Goal: Communication & Community: Answer question/provide support

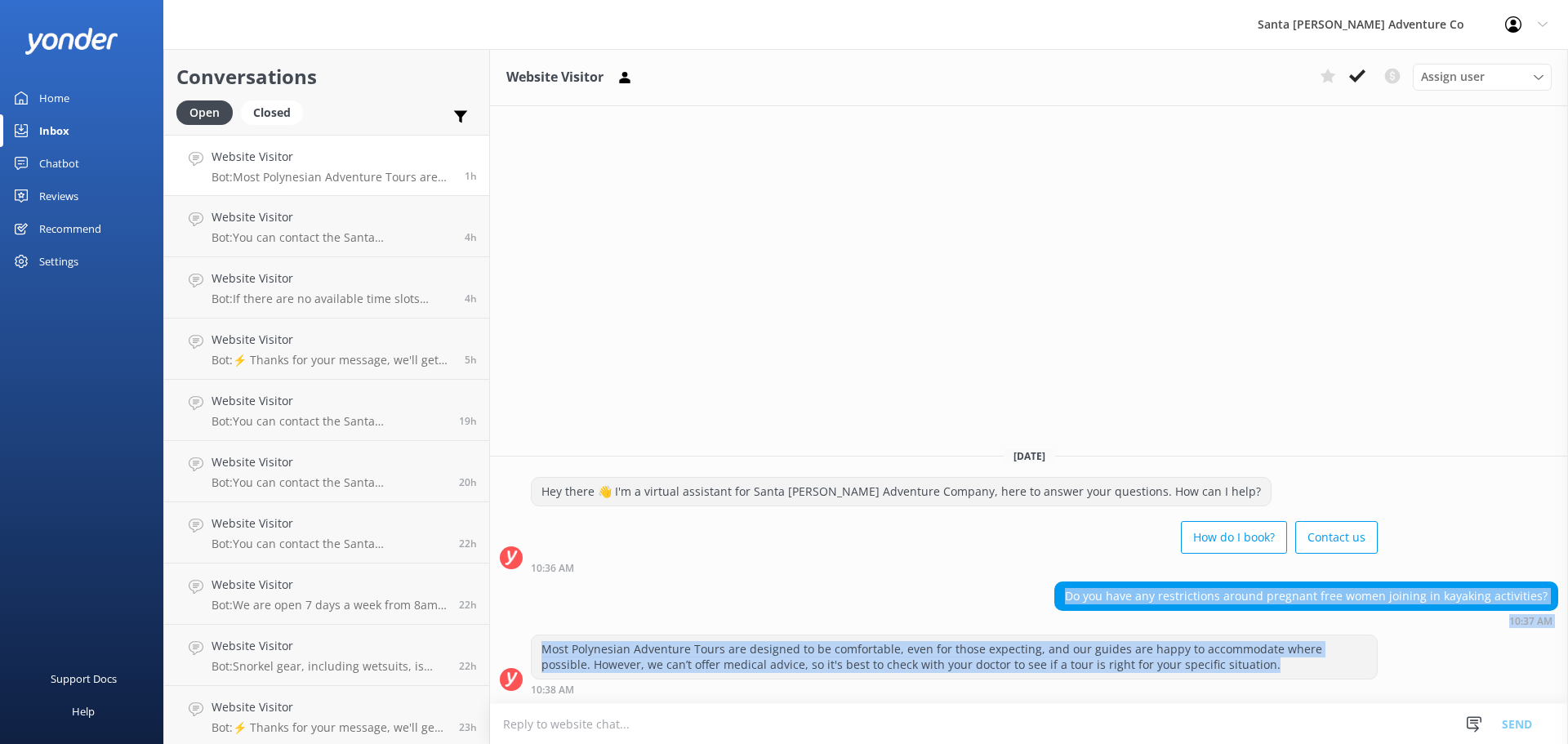
drag, startPoint x: 1212, startPoint y: 667, endPoint x: 1053, endPoint y: 588, distance: 177.5
click at [1053, 588] on div "[DATE] Hey there 👋 I'm a virtual assistant for Santa [PERSON_NAME] Adventure Co…" at bounding box center [1029, 569] width 1078 height 268
copy div "Do you have any restrictions around pregnant free women joining in kayaking act…"
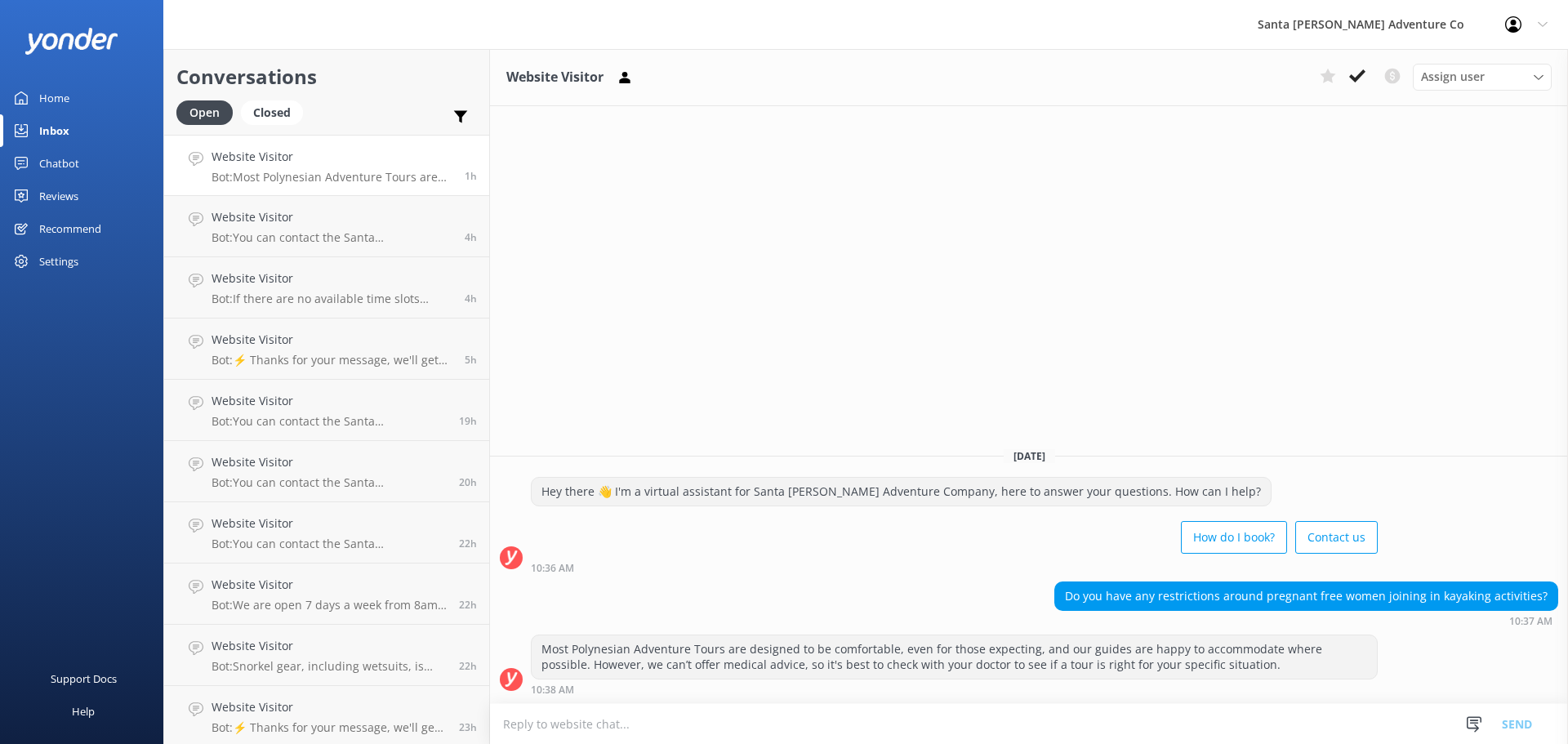
click at [852, 193] on div "Website Visitor Assign user Will [PERSON_NAME] [PERSON_NAME] Let's Go Gabe [DAT…" at bounding box center [1029, 397] width 1078 height 695
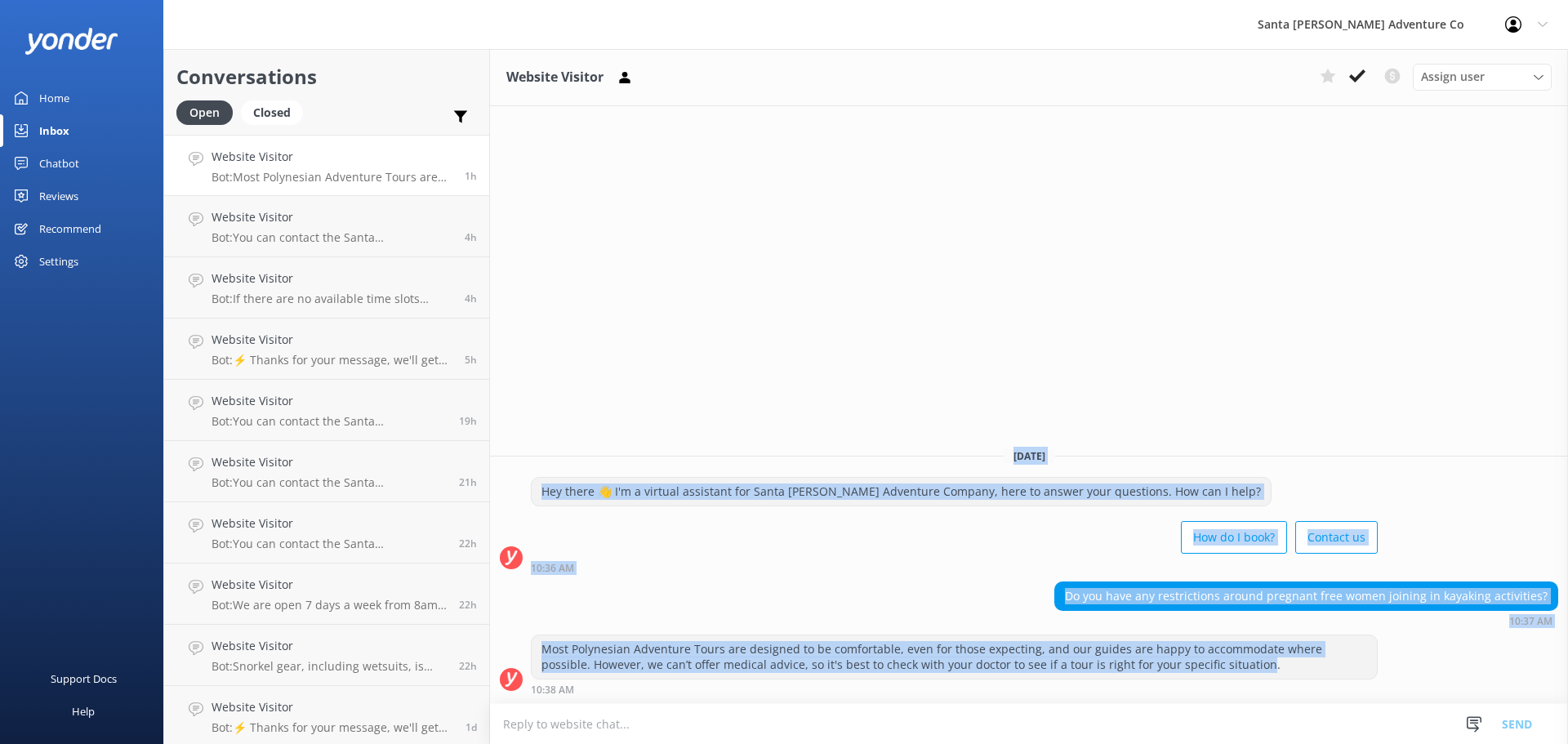
drag, startPoint x: 1205, startPoint y: 679, endPoint x: 783, endPoint y: 385, distance: 514.3
click at [783, 385] on div "Website Visitor Assign user Will [PERSON_NAME] [PERSON_NAME] Let's Go Gabe [DAT…" at bounding box center [1029, 397] width 1078 height 695
drag, startPoint x: 783, startPoint y: 385, endPoint x: 1345, endPoint y: 712, distance: 650.2
click at [1345, 712] on div "Website Visitor Assign user Will [PERSON_NAME] [PERSON_NAME] Let's Go Gabe [DAT…" at bounding box center [1029, 397] width 1078 height 695
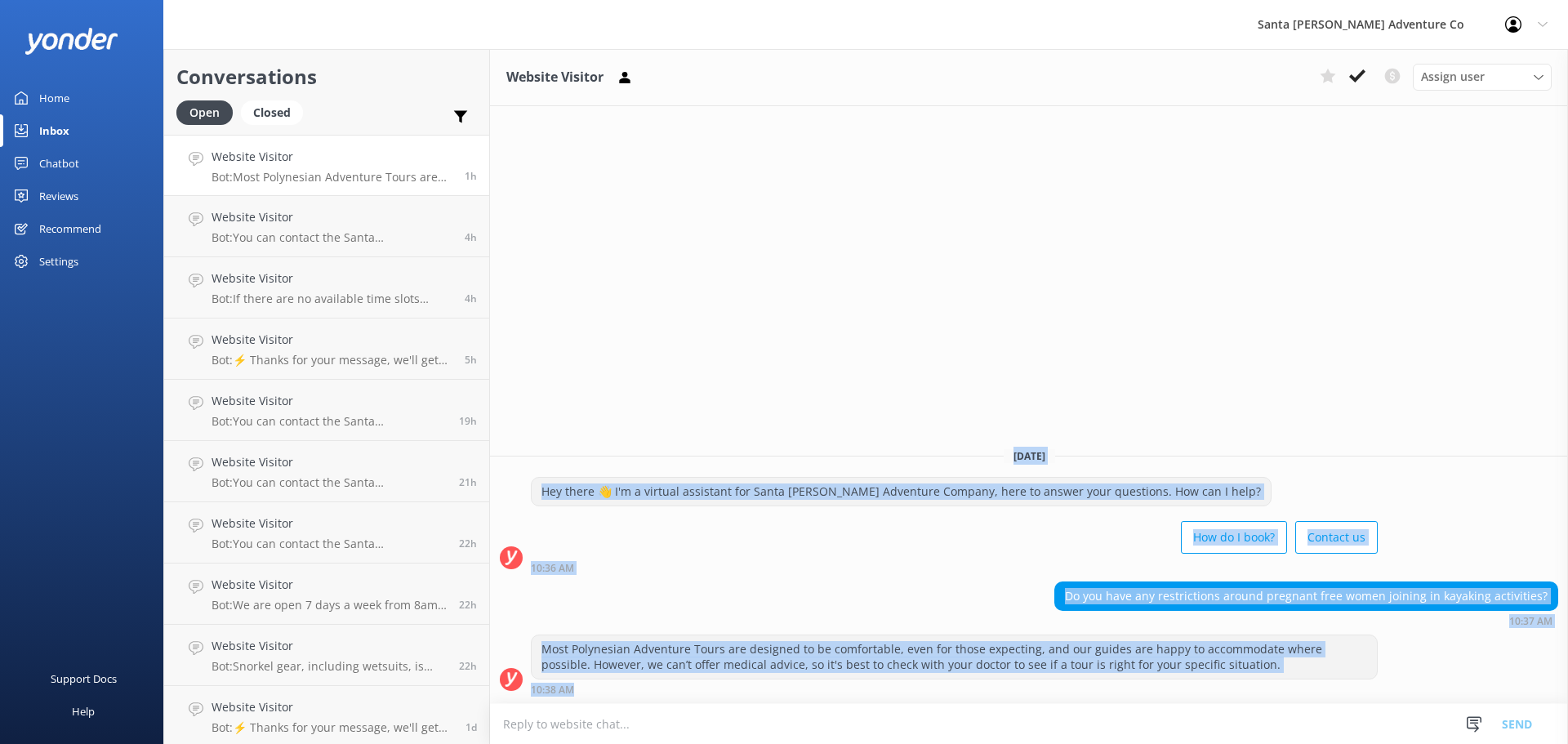
click at [1228, 679] on div "Most Polynesian Adventure Tours are designed to be comfortable, even for those …" at bounding box center [954, 664] width 847 height 60
drag, startPoint x: 1235, startPoint y: 686, endPoint x: 865, endPoint y: 344, distance: 503.8
click at [865, 344] on div "Website Visitor Assign user Will [PERSON_NAME] [PERSON_NAME] Let's Go Gabe [DAT…" at bounding box center [1029, 397] width 1078 height 695
